Goal: Task Accomplishment & Management: Manage account settings

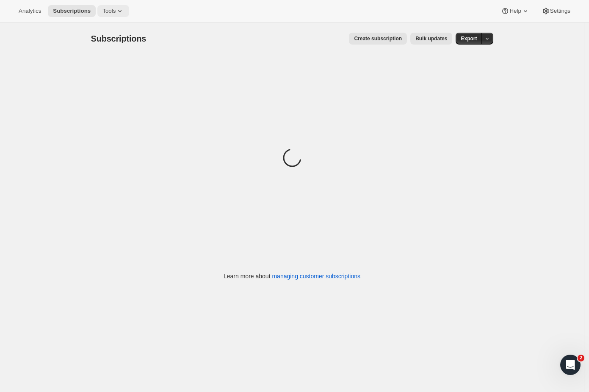
click at [107, 12] on span "Tools" at bounding box center [109, 11] width 13 height 7
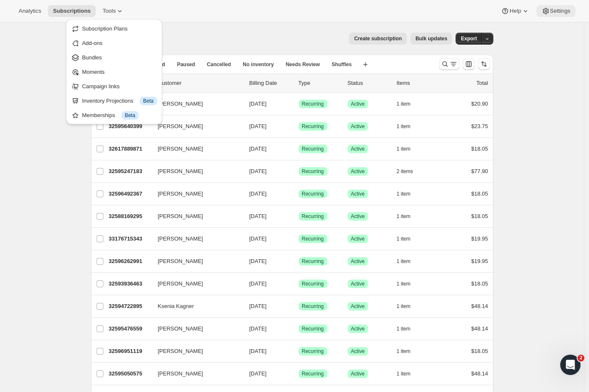
click at [554, 9] on span "Settings" at bounding box center [561, 11] width 20 height 7
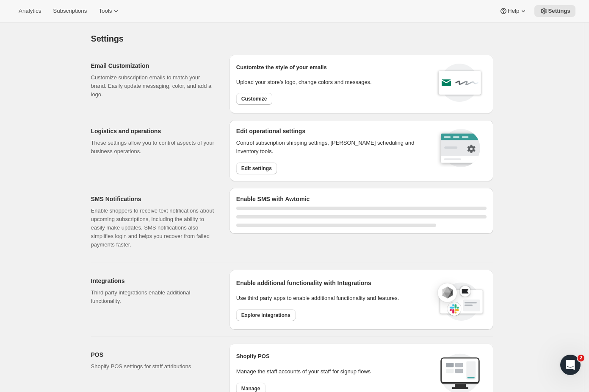
select select "22:00"
select select "09:00"
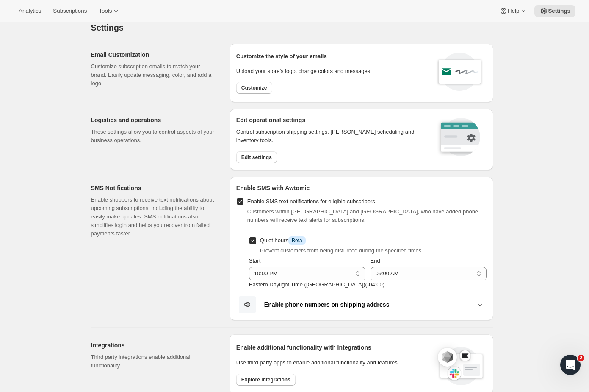
scroll to position [79, 0]
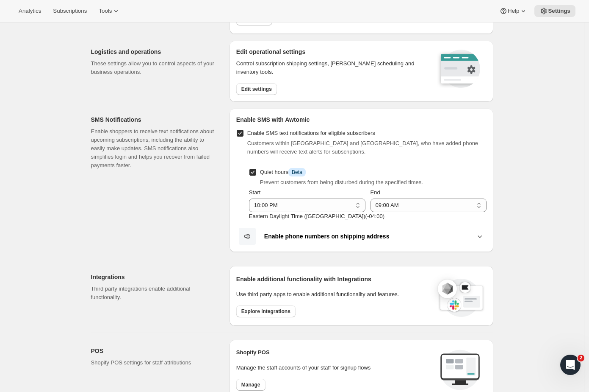
click at [127, 117] on h2 "SMS Notifications" at bounding box center [153, 119] width 125 height 8
